Goal: Task Accomplishment & Management: Complete application form

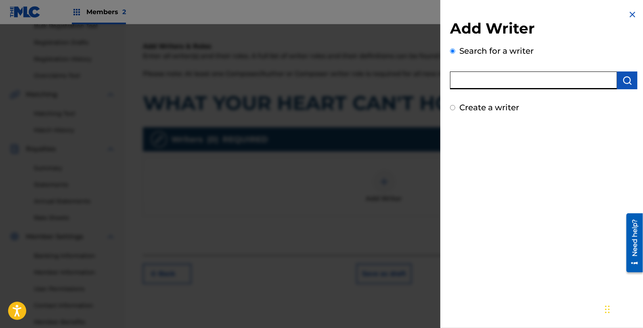
click at [627, 15] on img at bounding box center [632, 15] width 10 height 10
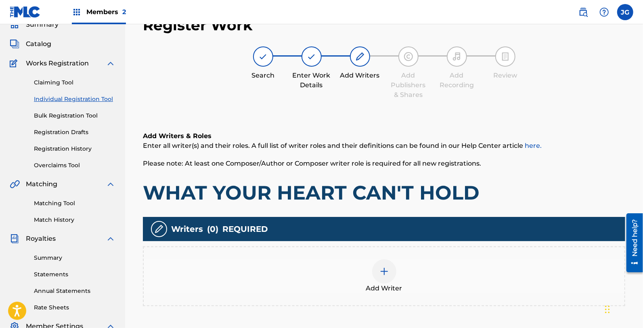
scroll to position [172, 0]
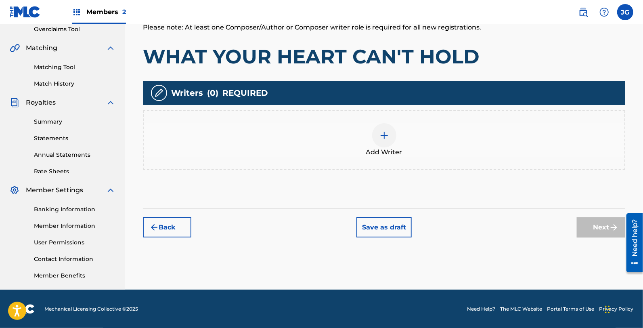
click at [390, 165] on div "Add Writer" at bounding box center [384, 140] width 482 height 60
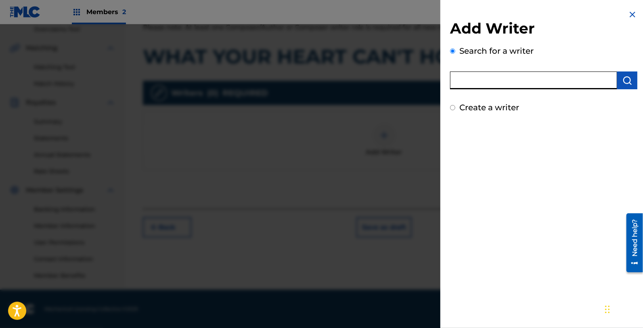
click at [496, 78] on input "text" at bounding box center [533, 80] width 167 height 18
type input "[PERSON_NAME]"
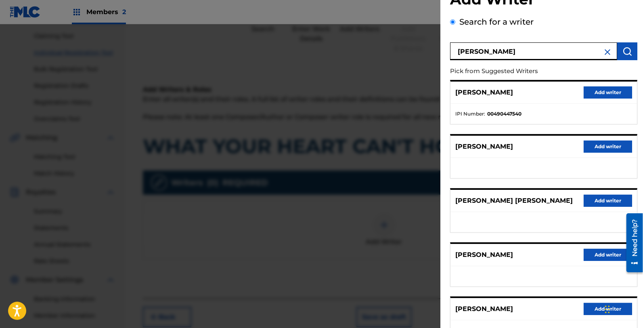
scroll to position [45, 0]
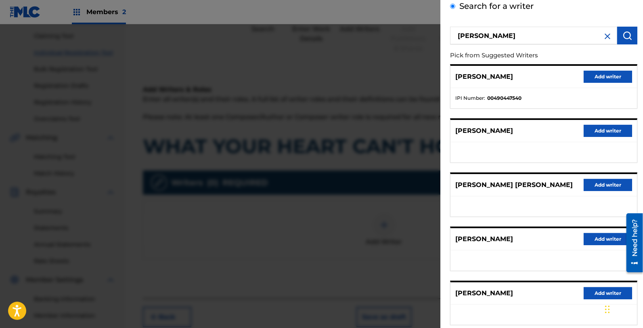
click at [609, 79] on button "Add writer" at bounding box center [607, 77] width 48 height 12
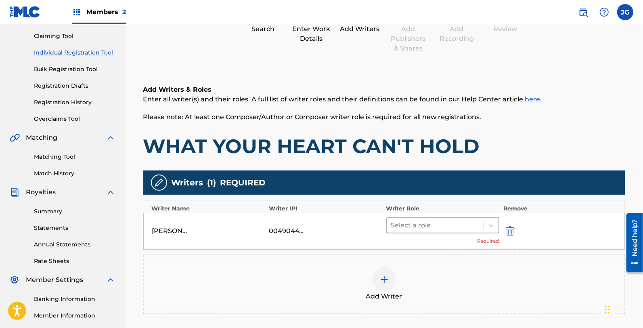
click at [406, 225] on div at bounding box center [435, 224] width 88 height 11
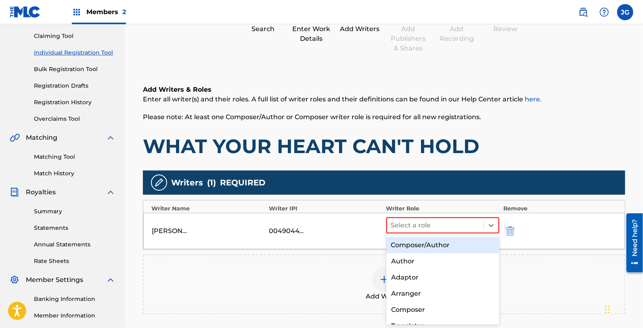
click at [429, 241] on div "Composer/Author" at bounding box center [442, 245] width 113 height 16
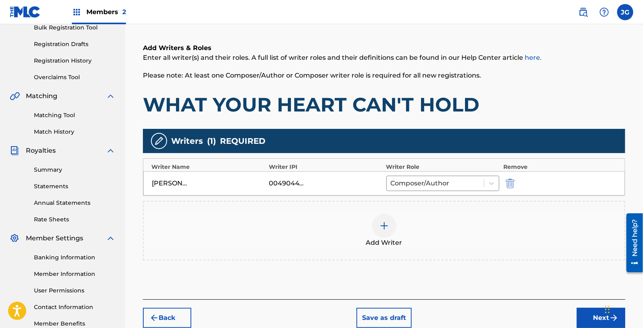
scroll to position [172, 0]
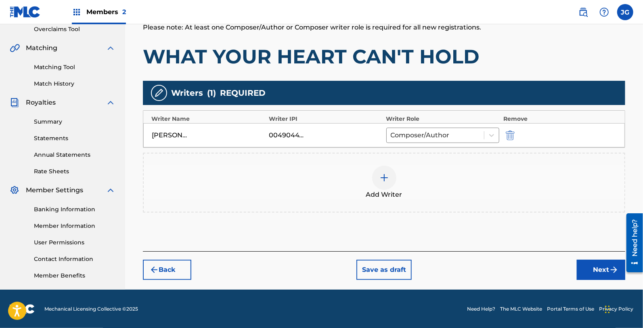
click at [381, 164] on div "Add Writer" at bounding box center [384, 182] width 482 height 60
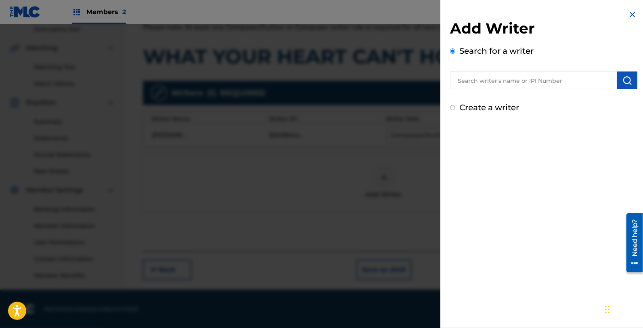
click at [505, 86] on input "text" at bounding box center [533, 80] width 167 height 18
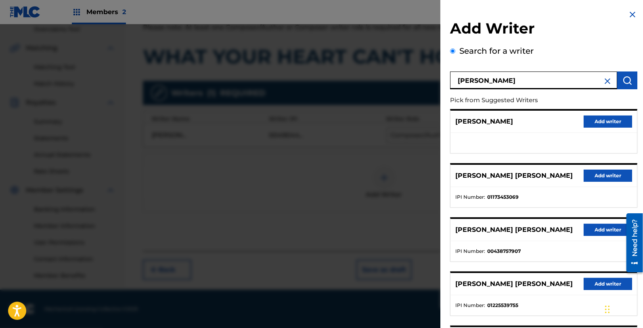
click at [522, 81] on input "[PERSON_NAME]" at bounding box center [533, 80] width 167 height 18
type input "[PERSON_NAME]"
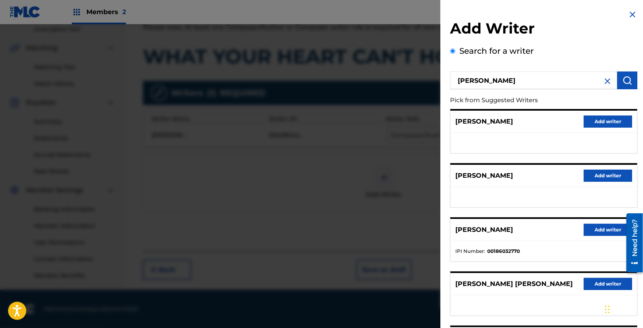
click at [605, 120] on button "Add writer" at bounding box center [607, 121] width 48 height 12
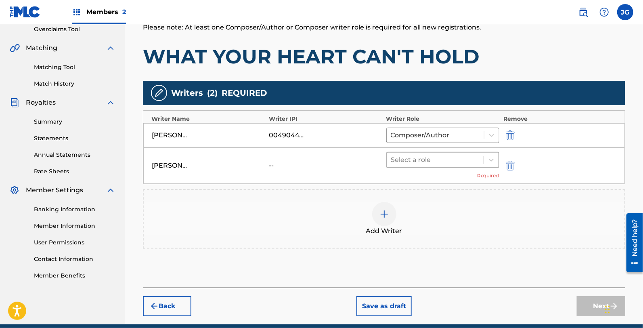
click at [434, 155] on div at bounding box center [435, 159] width 88 height 11
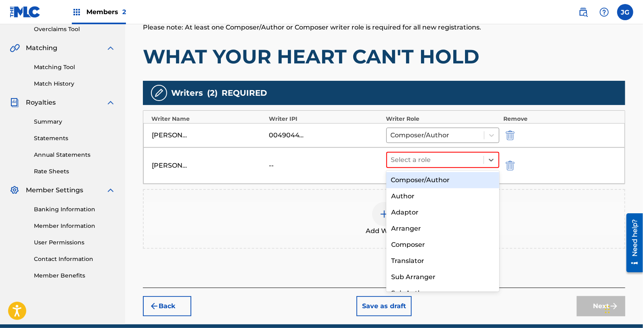
drag, startPoint x: 445, startPoint y: 175, endPoint x: 461, endPoint y: 214, distance: 41.9
click at [446, 177] on div "Composer/Author" at bounding box center [442, 180] width 113 height 16
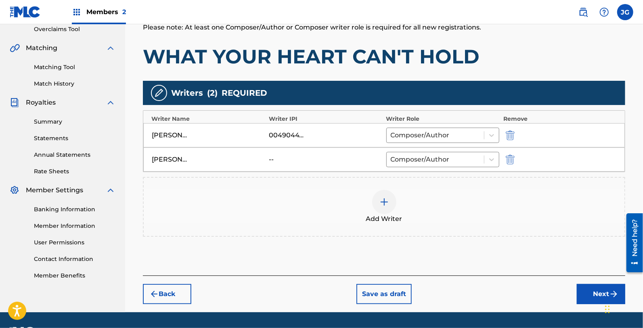
click at [461, 214] on div "Add Writer" at bounding box center [384, 207] width 480 height 34
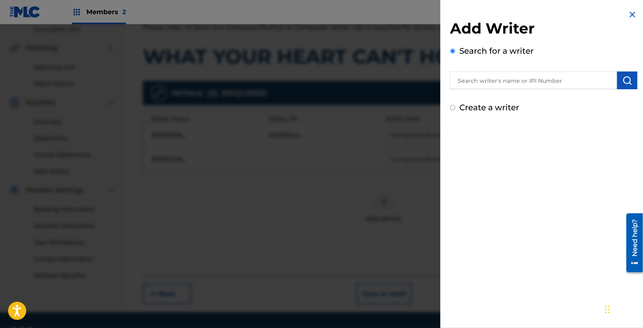
click at [545, 86] on input "text" at bounding box center [533, 80] width 167 height 18
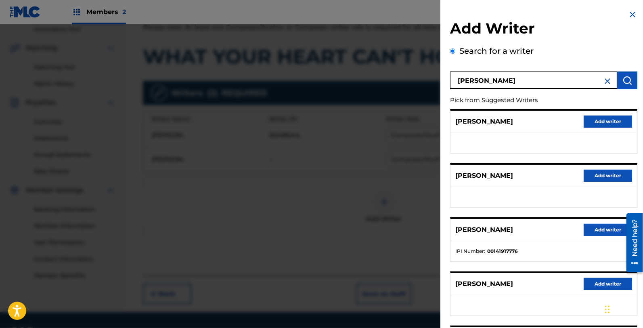
click at [487, 83] on input "[PERSON_NAME]" at bounding box center [533, 80] width 167 height 18
type input "[PERSON_NAME] [PERSON_NAME]"
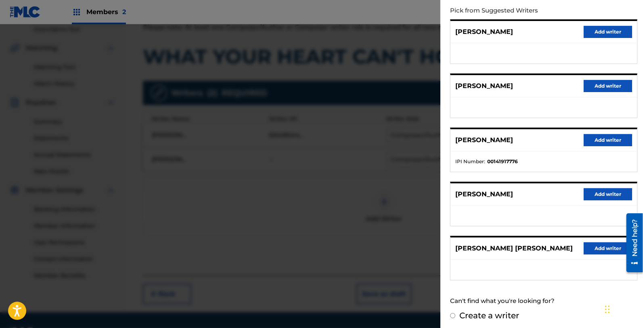
click at [601, 246] on button "Add writer" at bounding box center [607, 248] width 48 height 12
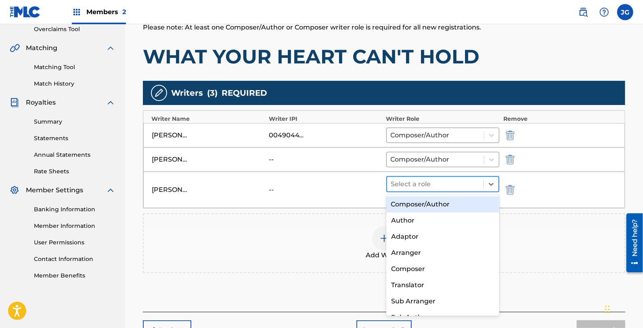
click at [456, 177] on div "Select a role" at bounding box center [435, 184] width 96 height 15
click at [470, 202] on div "Composer/Author" at bounding box center [442, 204] width 113 height 16
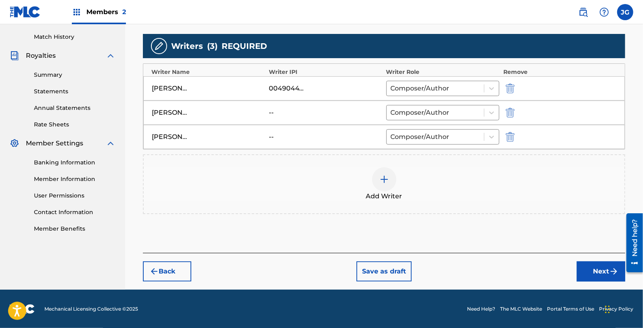
click at [578, 262] on button "Next" at bounding box center [600, 271] width 48 height 20
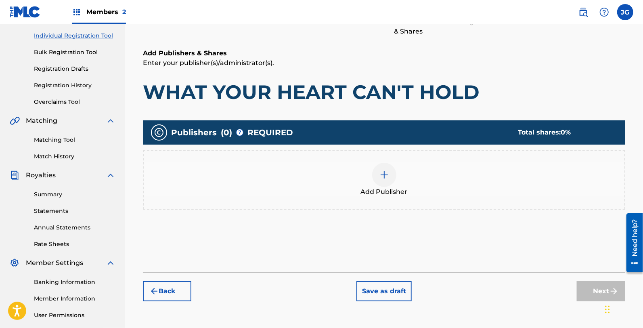
scroll to position [171, 0]
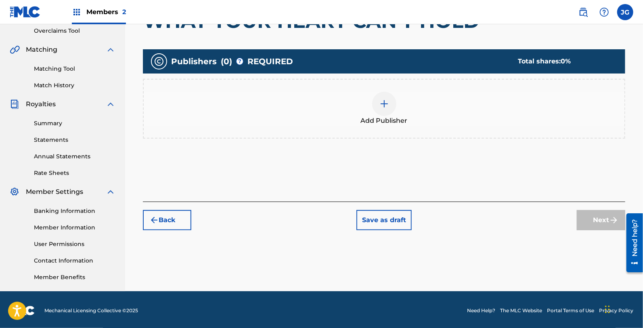
click at [389, 97] on div at bounding box center [384, 104] width 24 height 24
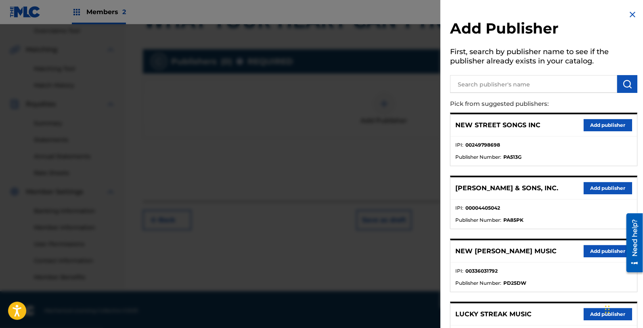
click at [508, 83] on input "text" at bounding box center [533, 84] width 167 height 18
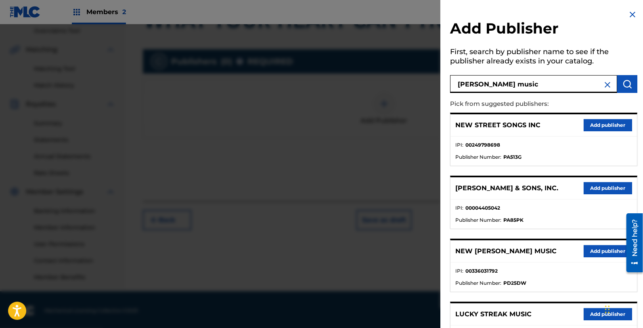
type input "[PERSON_NAME] music"
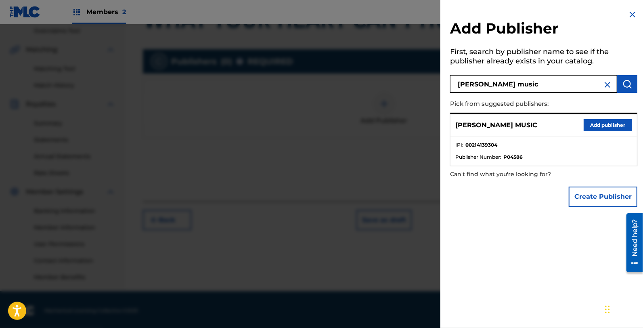
click at [606, 124] on button "Add publisher" at bounding box center [607, 125] width 48 height 12
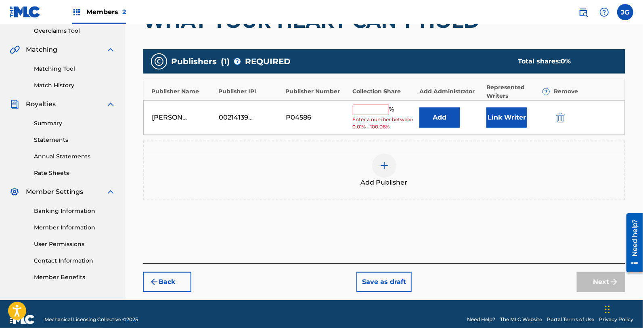
click at [363, 111] on input "text" at bounding box center [371, 109] width 36 height 10
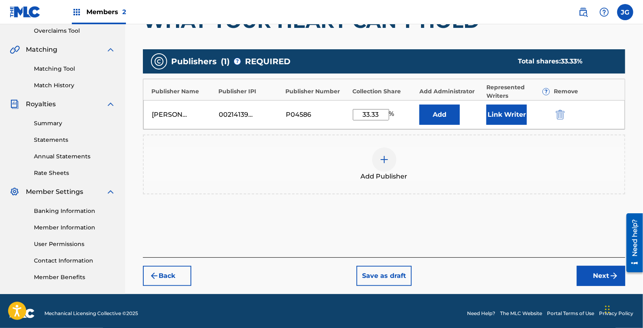
type input "33.33"
click at [448, 115] on button "Add" at bounding box center [439, 114] width 40 height 20
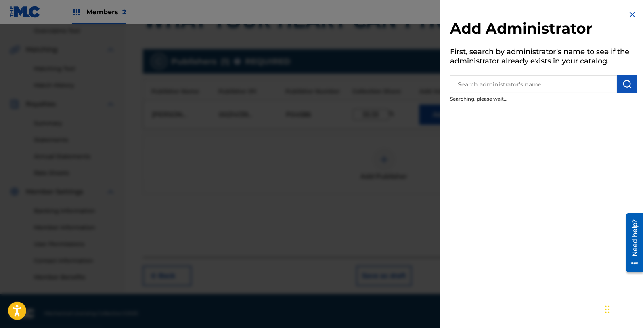
click at [469, 83] on input "text" at bounding box center [533, 84] width 167 height 18
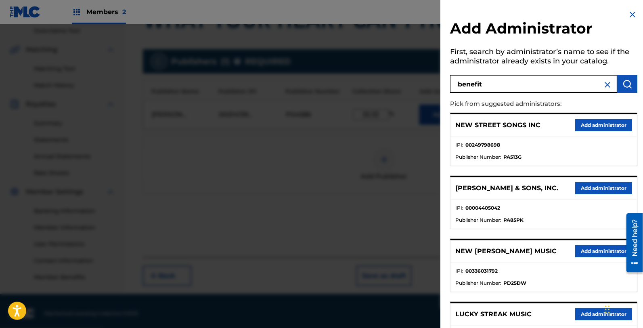
type input "benefit"
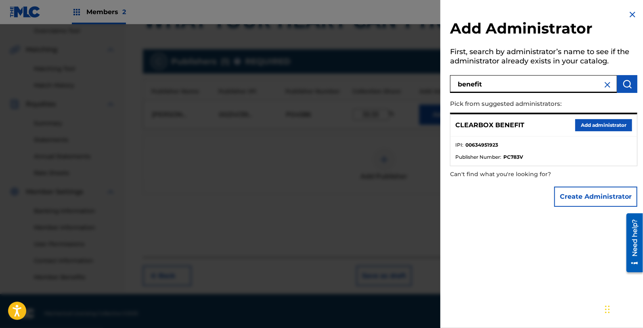
click at [590, 130] on button "Add administrator" at bounding box center [603, 125] width 57 height 12
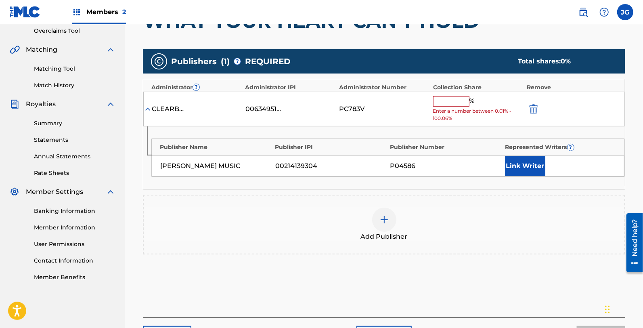
click at [453, 102] on input "text" at bounding box center [451, 101] width 36 height 10
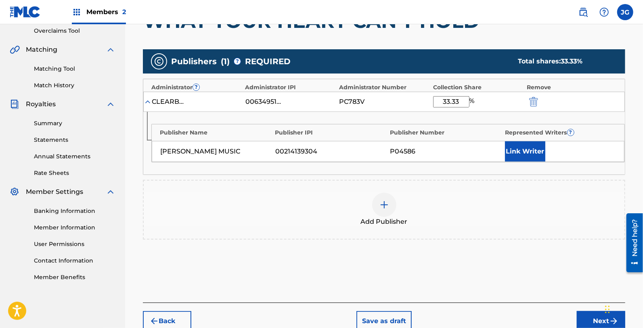
type input "33.33"
click at [511, 152] on button "Link Writer" at bounding box center [525, 151] width 40 height 20
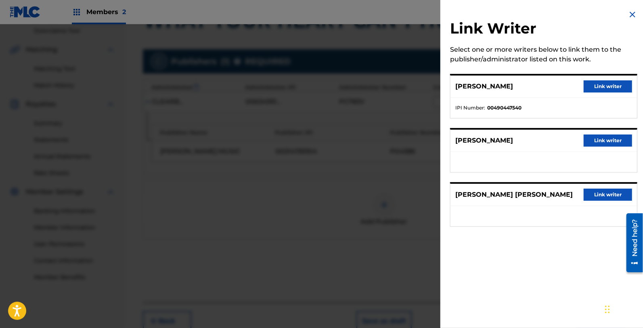
click at [599, 80] on button "Link writer" at bounding box center [607, 86] width 48 height 12
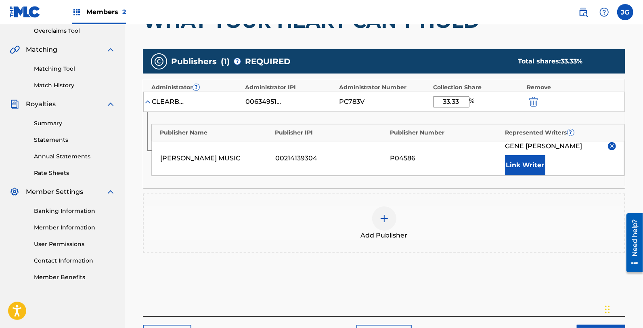
click at [353, 223] on div "Add Publisher" at bounding box center [384, 223] width 480 height 34
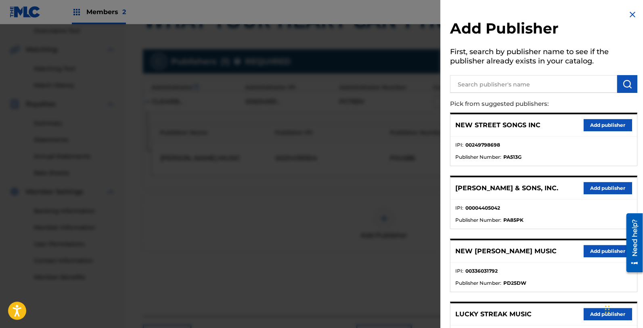
click at [513, 75] on input "text" at bounding box center [533, 84] width 167 height 18
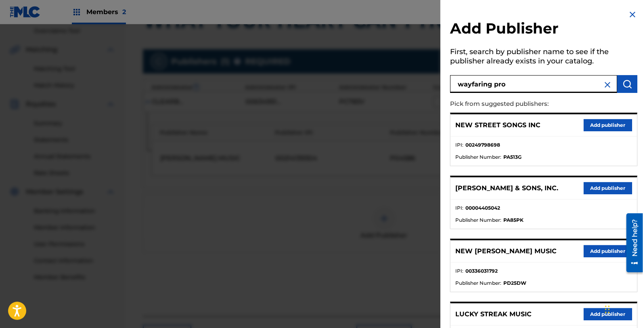
type input "wayfaring pro"
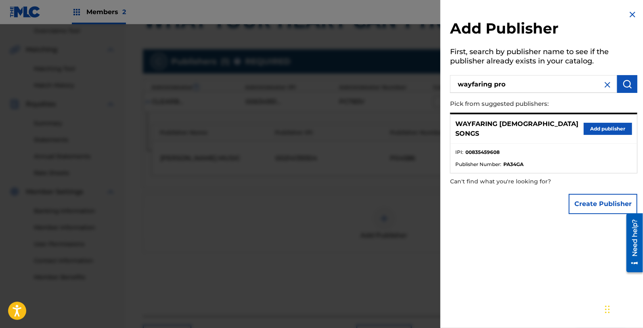
click at [597, 123] on button "Add publisher" at bounding box center [607, 129] width 48 height 12
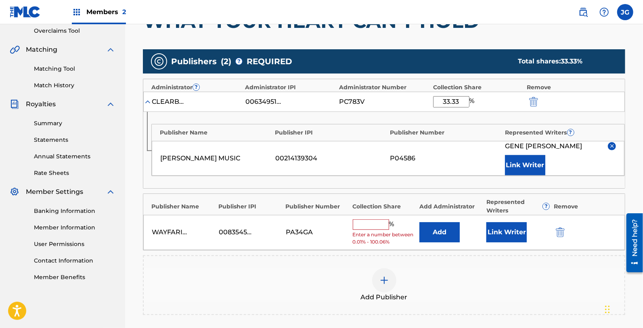
click at [449, 237] on button "Add" at bounding box center [439, 232] width 40 height 20
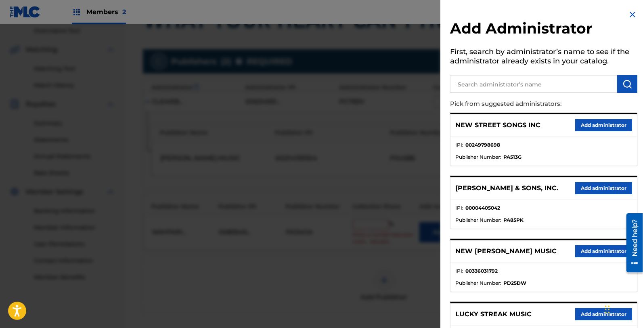
click at [457, 84] on input "text" at bounding box center [533, 84] width 167 height 18
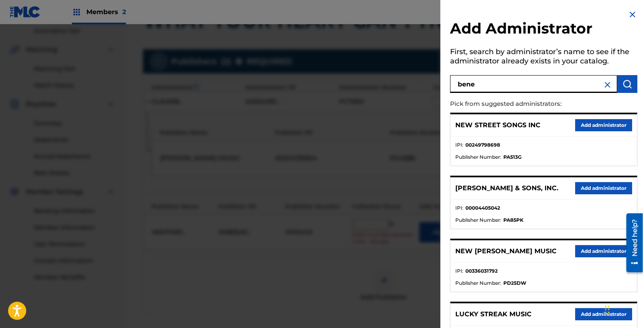
type input "bene"
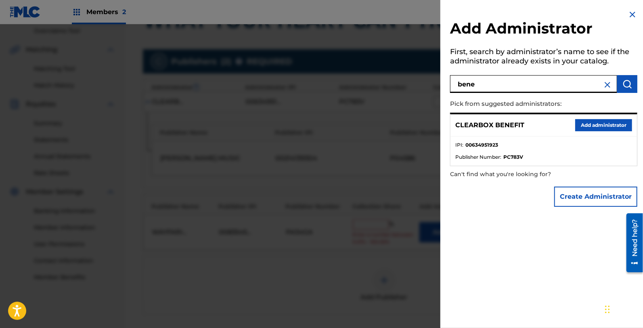
click at [575, 123] on button "Add administrator" at bounding box center [603, 125] width 57 height 12
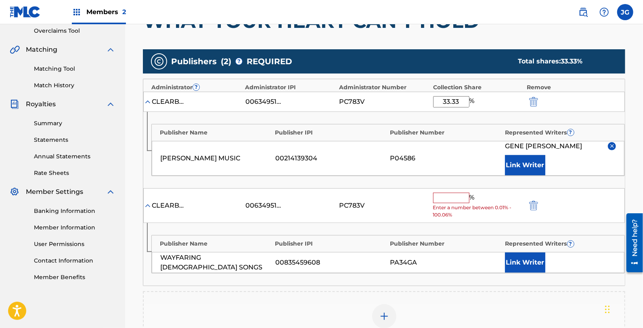
click at [447, 202] on input "text" at bounding box center [451, 197] width 36 height 10
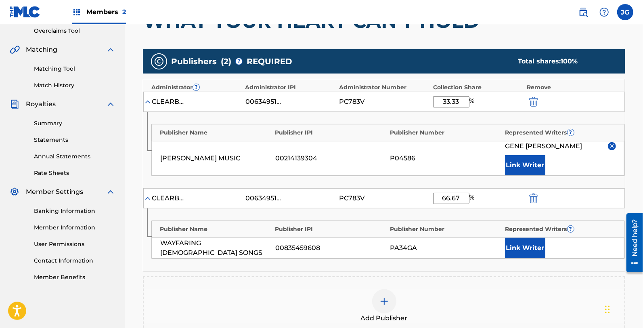
type input "66.67"
click at [527, 249] on button "Link Writer" at bounding box center [525, 248] width 40 height 20
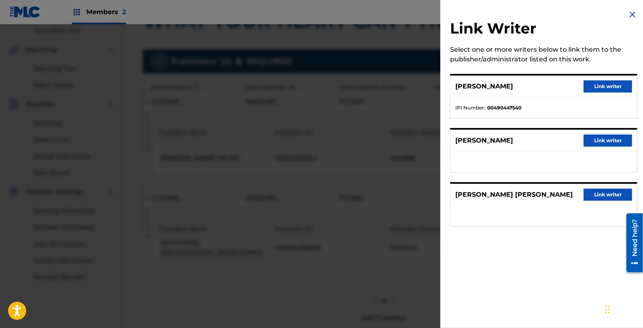
click at [605, 190] on button "Link writer" at bounding box center [607, 194] width 48 height 12
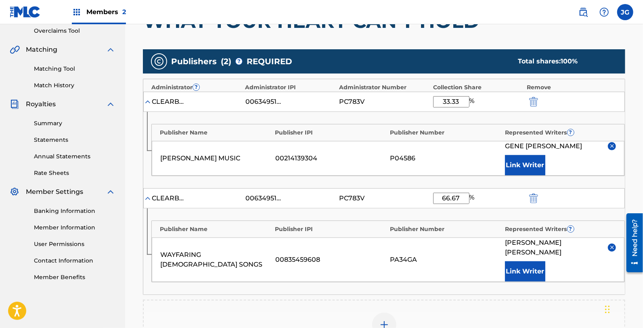
click at [522, 261] on button "Link Writer" at bounding box center [525, 271] width 40 height 20
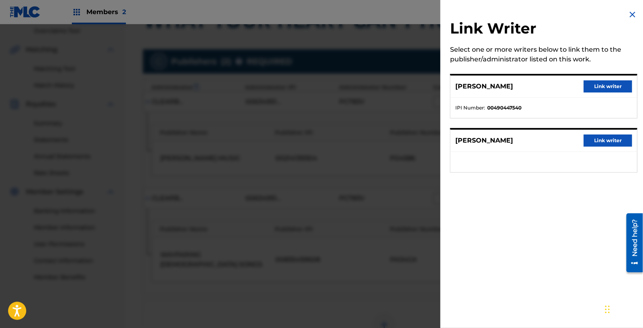
click at [592, 134] on button "Link writer" at bounding box center [607, 140] width 48 height 12
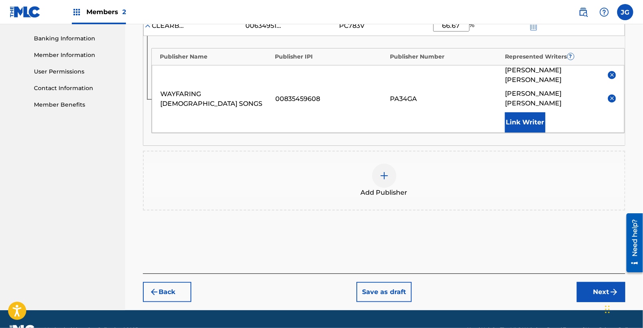
click at [588, 282] on button "Next" at bounding box center [600, 292] width 48 height 20
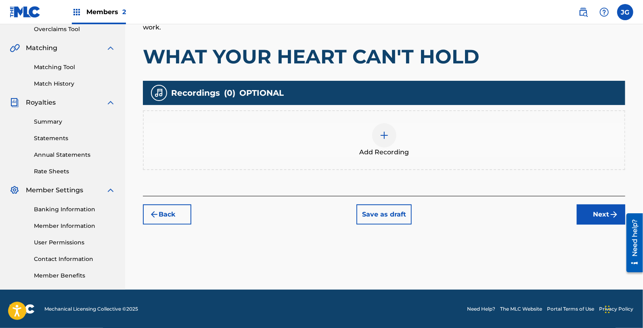
click at [603, 215] on button "Next" at bounding box center [600, 214] width 48 height 20
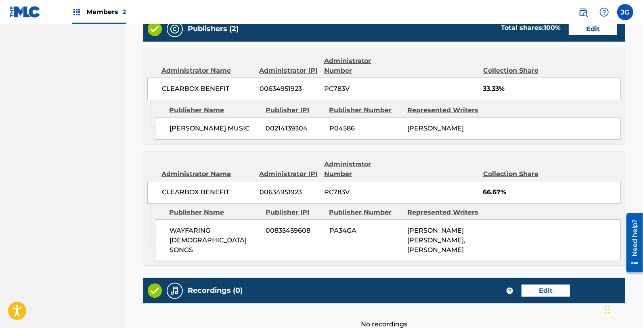
scroll to position [529, 0]
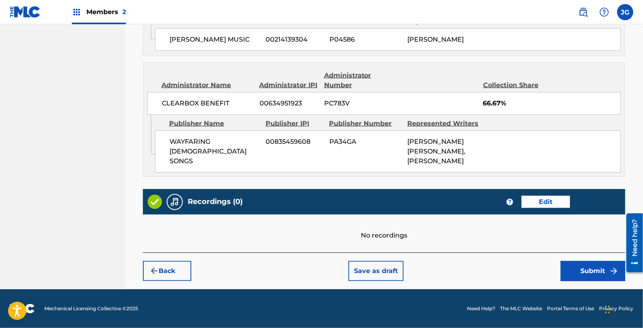
click at [576, 273] on button "Submit" at bounding box center [592, 271] width 65 height 20
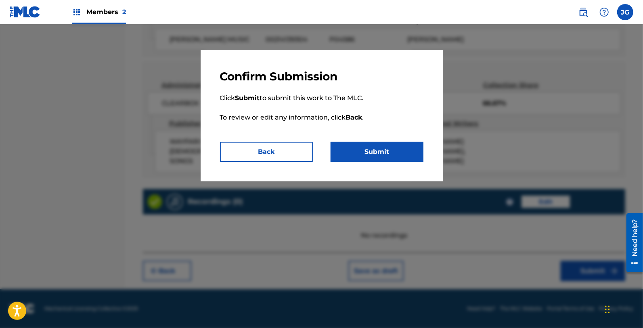
click at [378, 158] on button "Submit" at bounding box center [376, 152] width 93 height 20
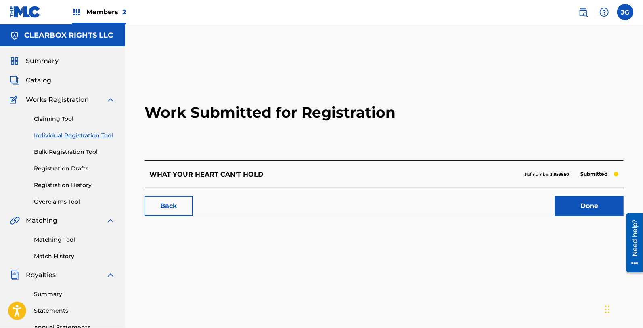
click at [585, 201] on link "Done" at bounding box center [589, 206] width 69 height 20
